Goal: Download file/media

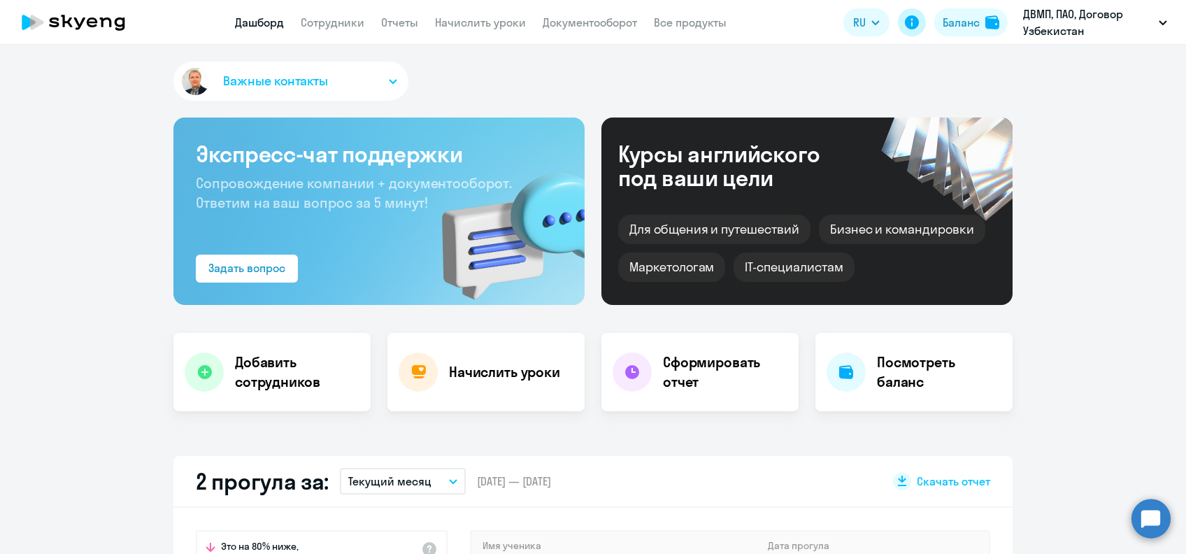
click at [923, 28] on button at bounding box center [912, 22] width 28 height 28
select select "30"
click at [415, 24] on link "Отчеты" at bounding box center [399, 22] width 37 height 14
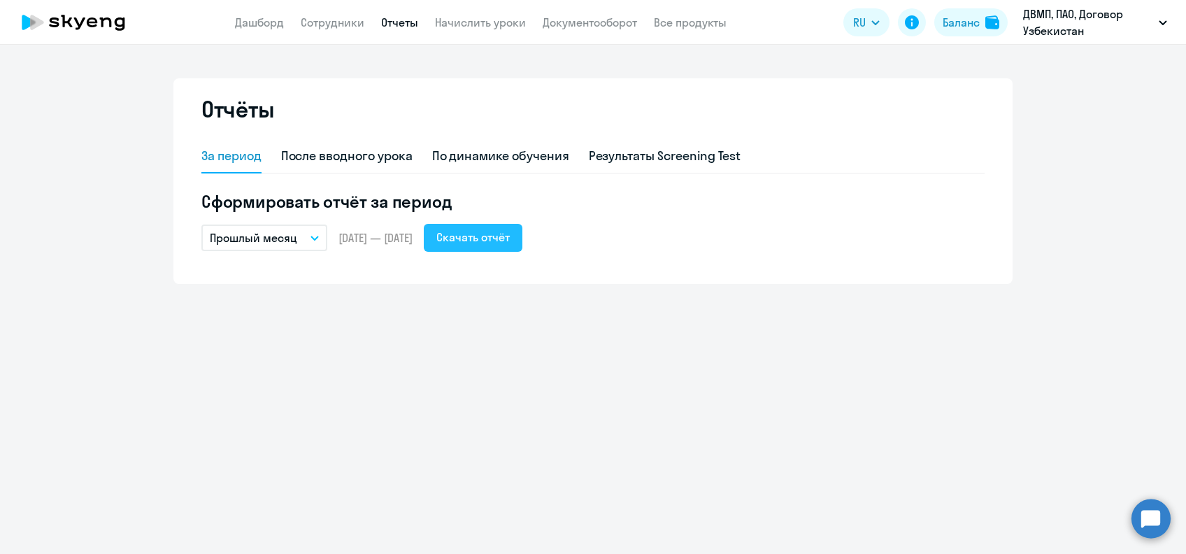
click at [492, 241] on div "Скачать отчёт" at bounding box center [473, 237] width 73 height 17
click at [479, 143] on div "По динамике обучения" at bounding box center [500, 157] width 137 height 34
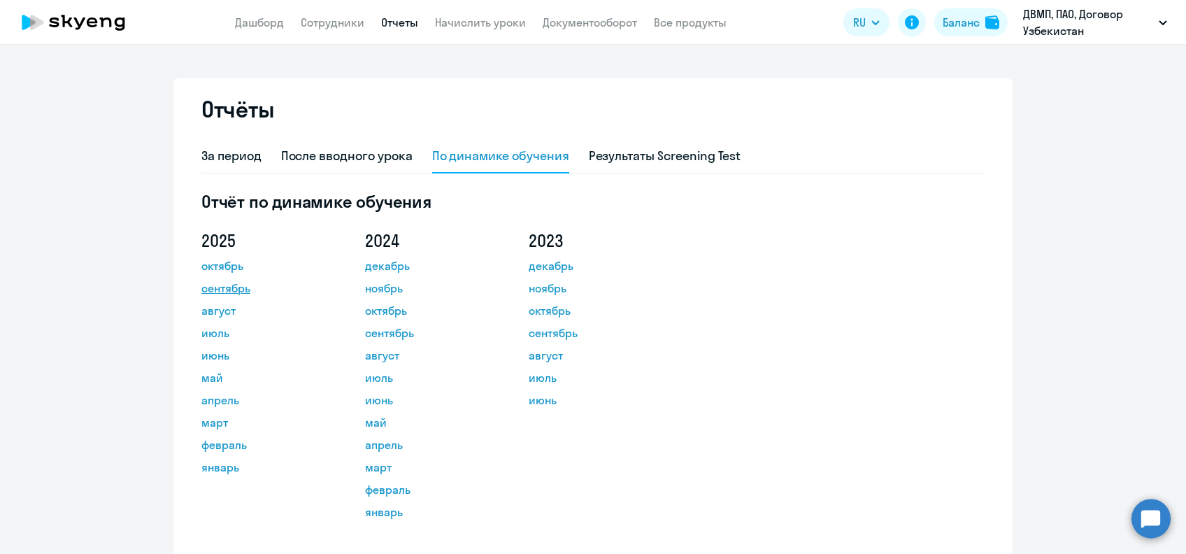
click at [235, 285] on link "сентябрь" at bounding box center [264, 288] width 126 height 17
